Goal: Task Accomplishment & Management: Complete application form

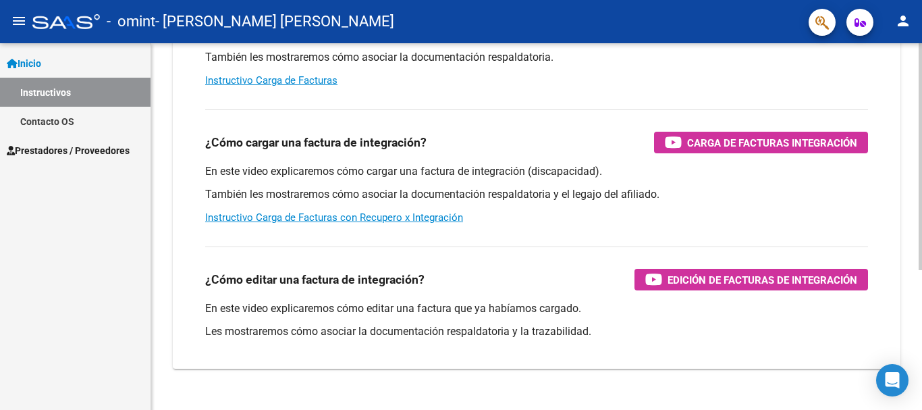
scroll to position [203, 0]
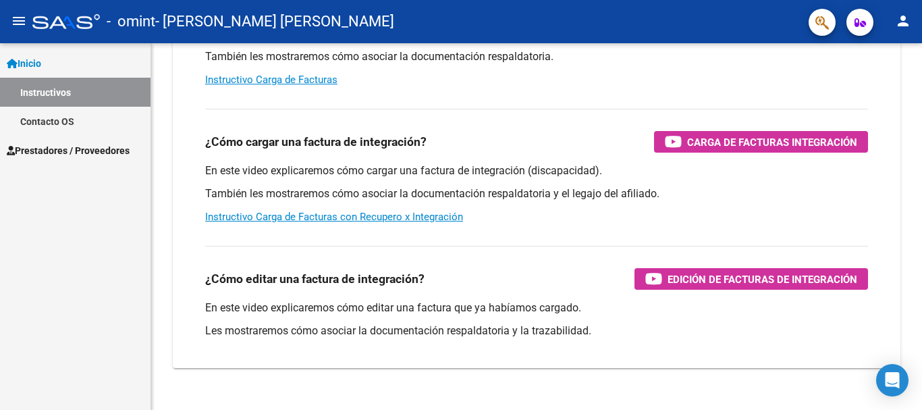
click at [80, 145] on span "Prestadores / Proveedores" at bounding box center [68, 150] width 123 height 15
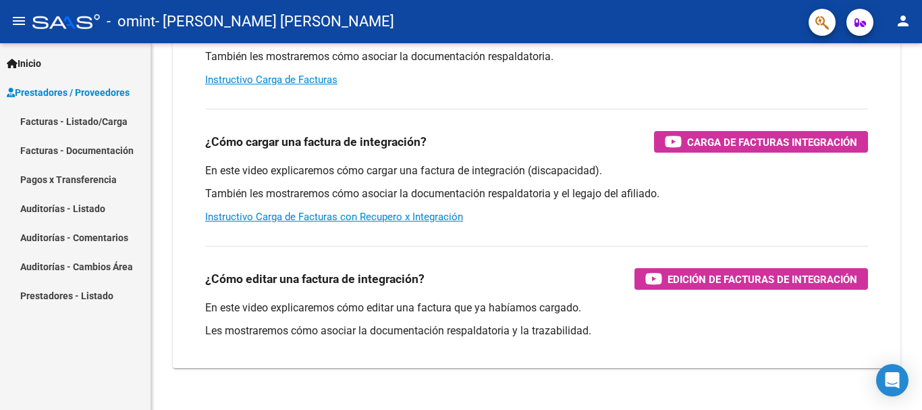
click at [70, 120] on link "Facturas - Listado/Carga" at bounding box center [75, 121] width 151 height 29
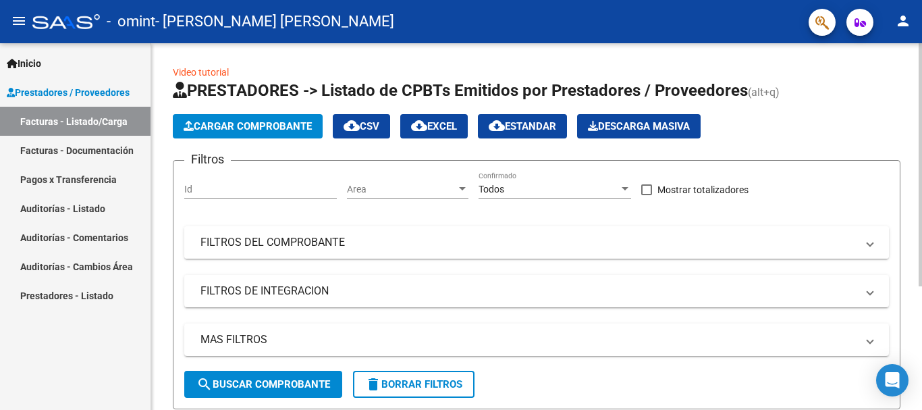
click at [870, 244] on span at bounding box center [869, 242] width 5 height 15
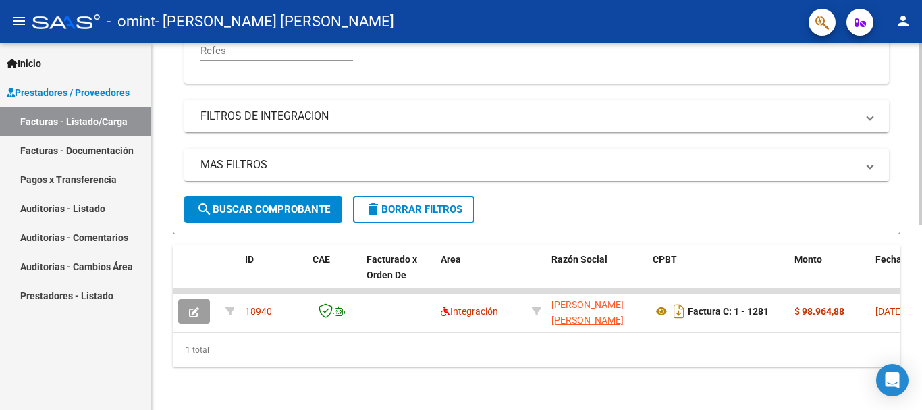
scroll to position [374, 0]
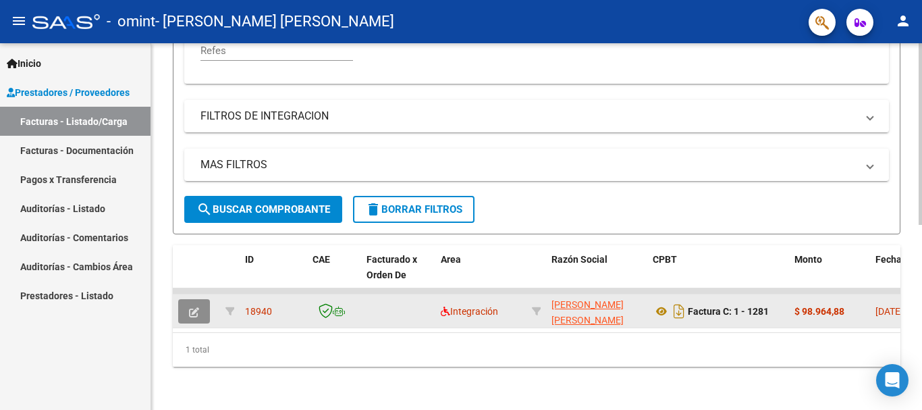
click at [186, 307] on button "button" at bounding box center [194, 311] width 32 height 24
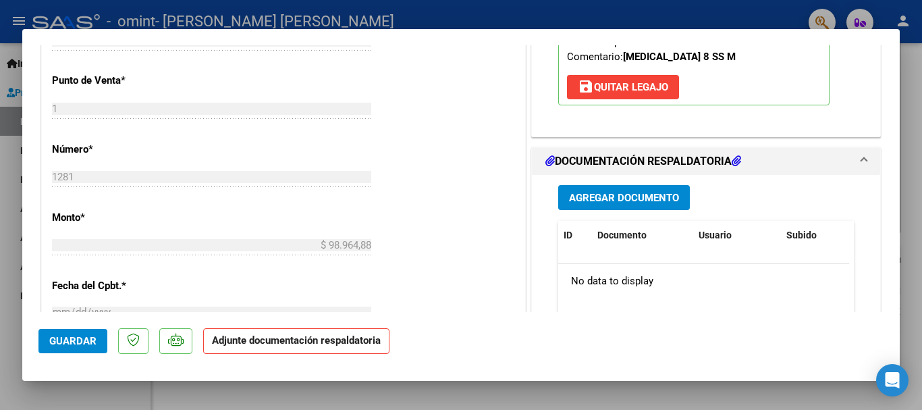
scroll to position [540, 0]
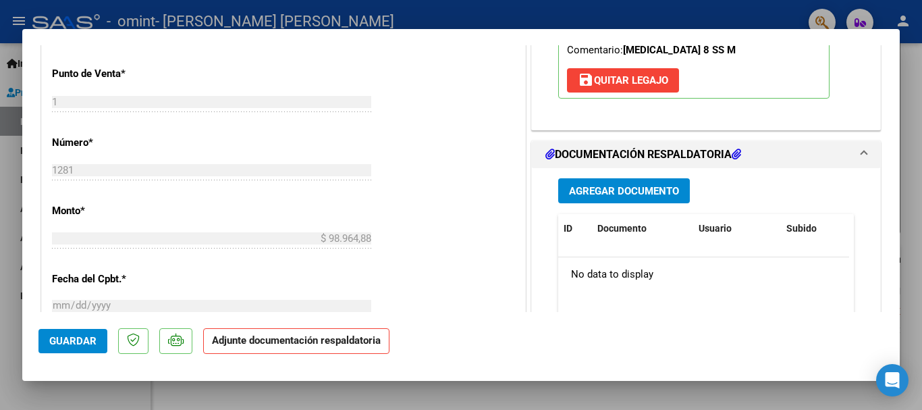
click at [317, 346] on p "Adjunte documentación respaldatoria" at bounding box center [296, 341] width 186 height 26
click at [619, 190] on span "Agregar Documento" at bounding box center [624, 191] width 110 height 12
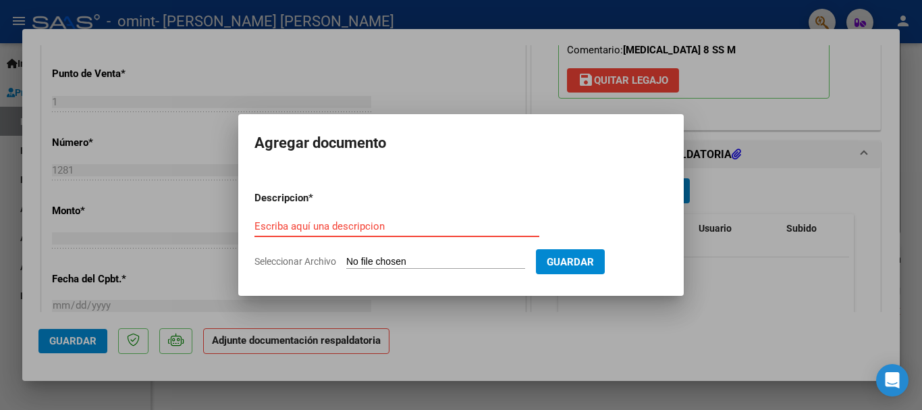
click at [332, 221] on input "Escriba aquí una descripcion" at bounding box center [397, 226] width 285 height 12
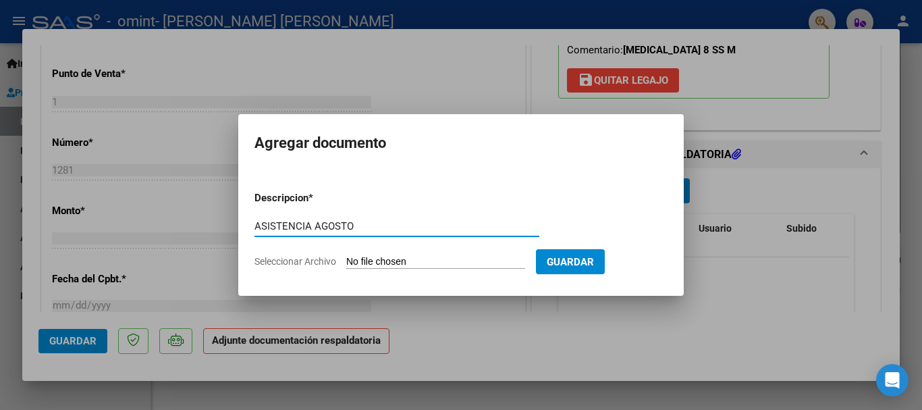
type input "ASISTENCIA AGOSTO"
click at [398, 263] on input "Seleccionar Archivo" at bounding box center [435, 262] width 179 height 13
type input "C:\fakepath\[PERSON_NAME].pdf"
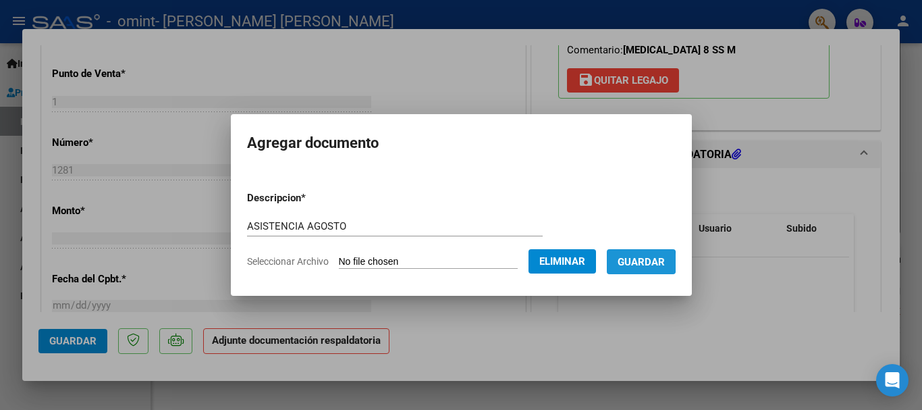
click at [645, 263] on span "Guardar" at bounding box center [641, 262] width 47 height 12
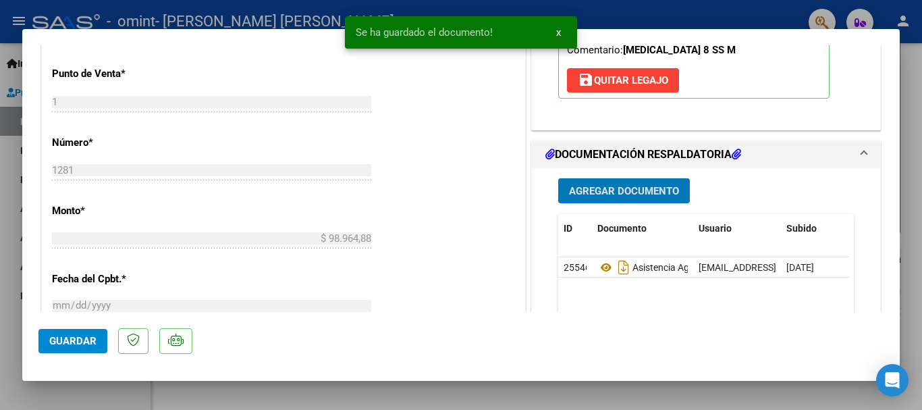
click at [71, 340] on span "Guardar" at bounding box center [72, 341] width 47 height 12
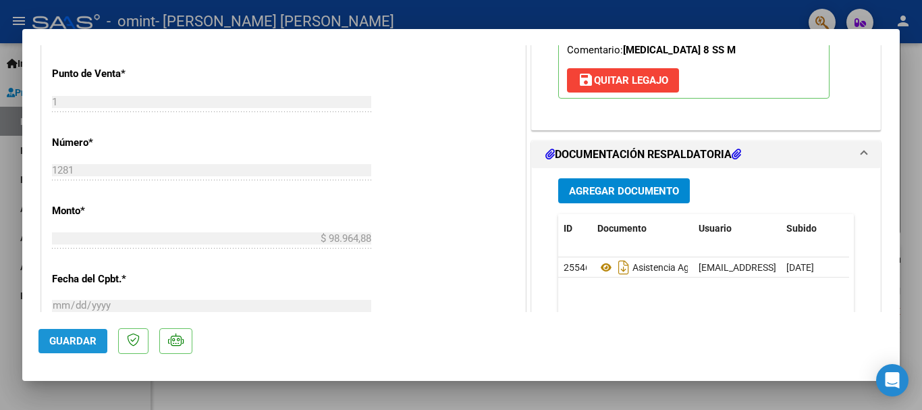
click at [82, 346] on span "Guardar" at bounding box center [72, 341] width 47 height 12
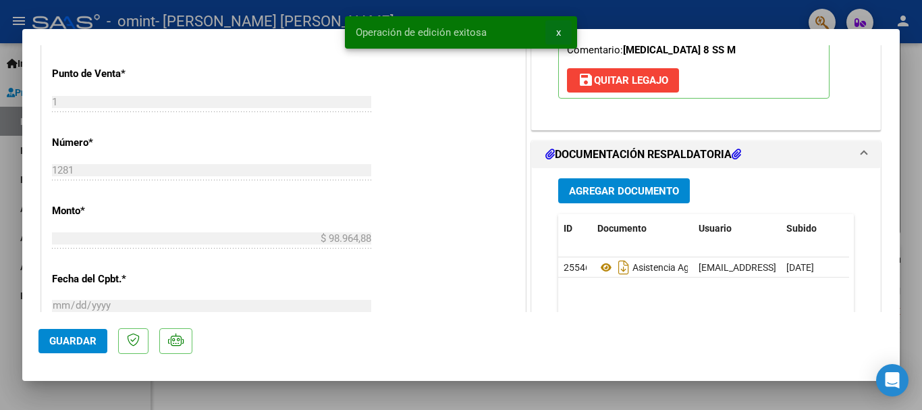
click at [557, 32] on span "x" at bounding box center [558, 32] width 5 height 12
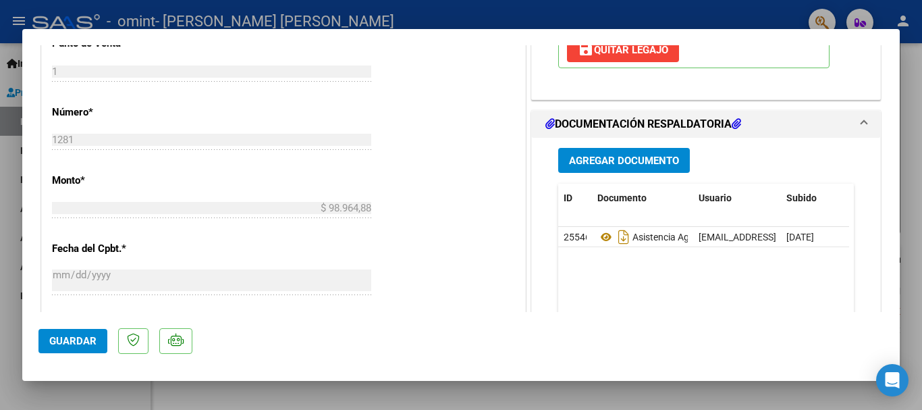
scroll to position [743, 0]
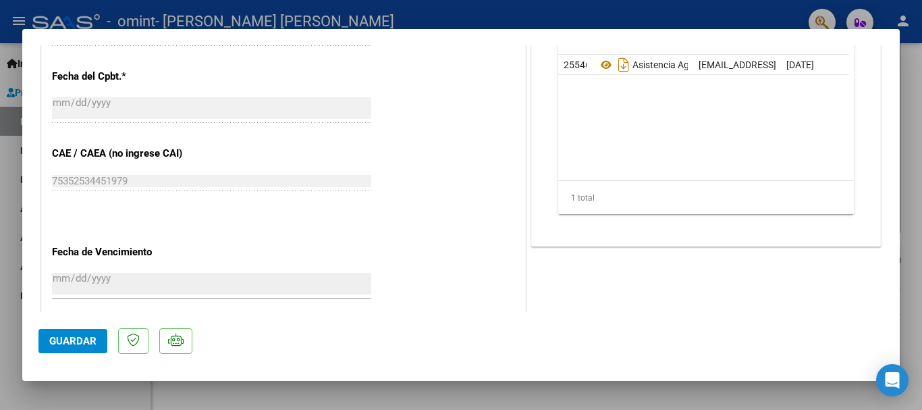
click at [8, 283] on div at bounding box center [461, 205] width 922 height 410
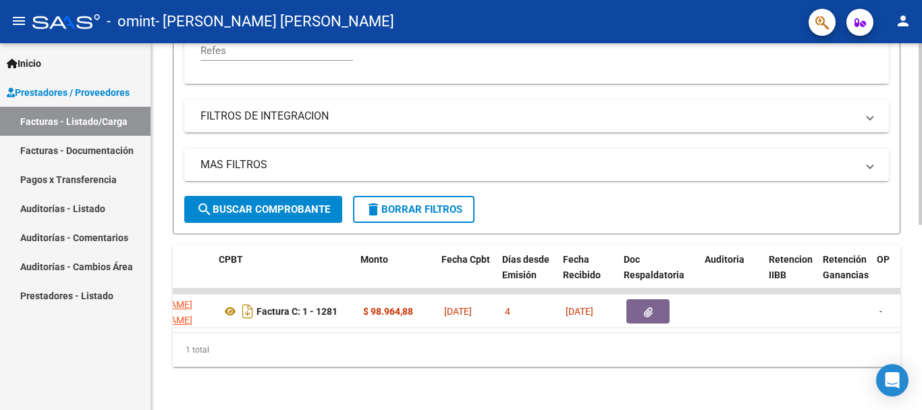
scroll to position [0, 434]
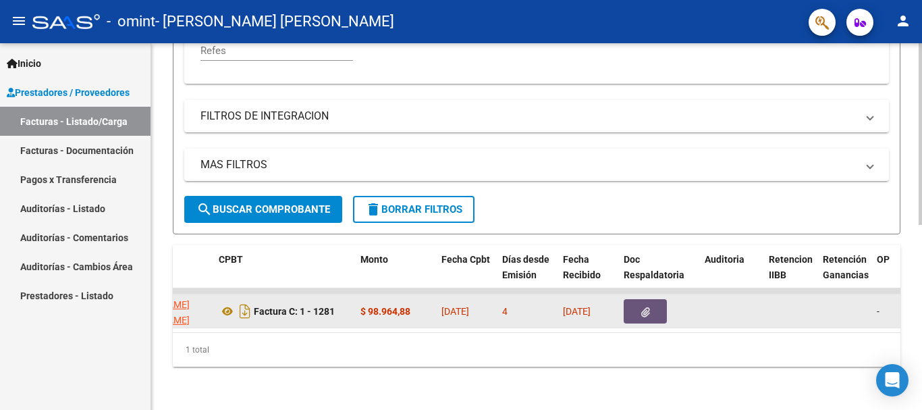
click at [643, 307] on icon "button" at bounding box center [645, 312] width 9 height 10
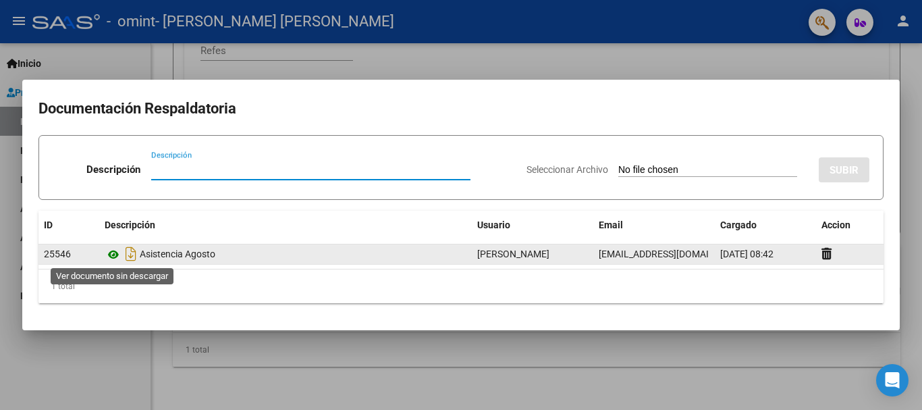
click at [113, 254] on icon at bounding box center [114, 254] width 18 height 16
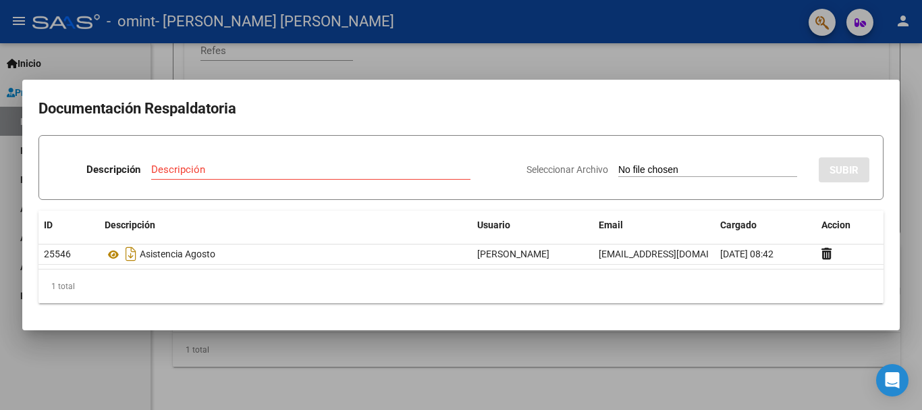
click at [290, 348] on div at bounding box center [461, 205] width 922 height 410
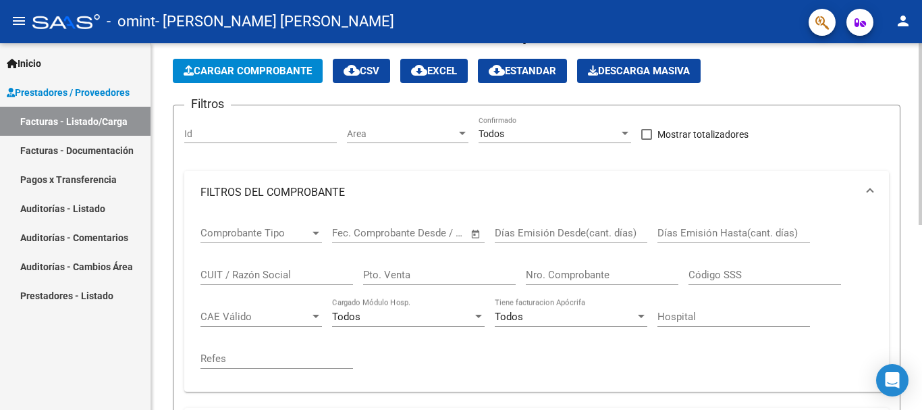
scroll to position [0, 0]
